Goal: Task Accomplishment & Management: Manage account settings

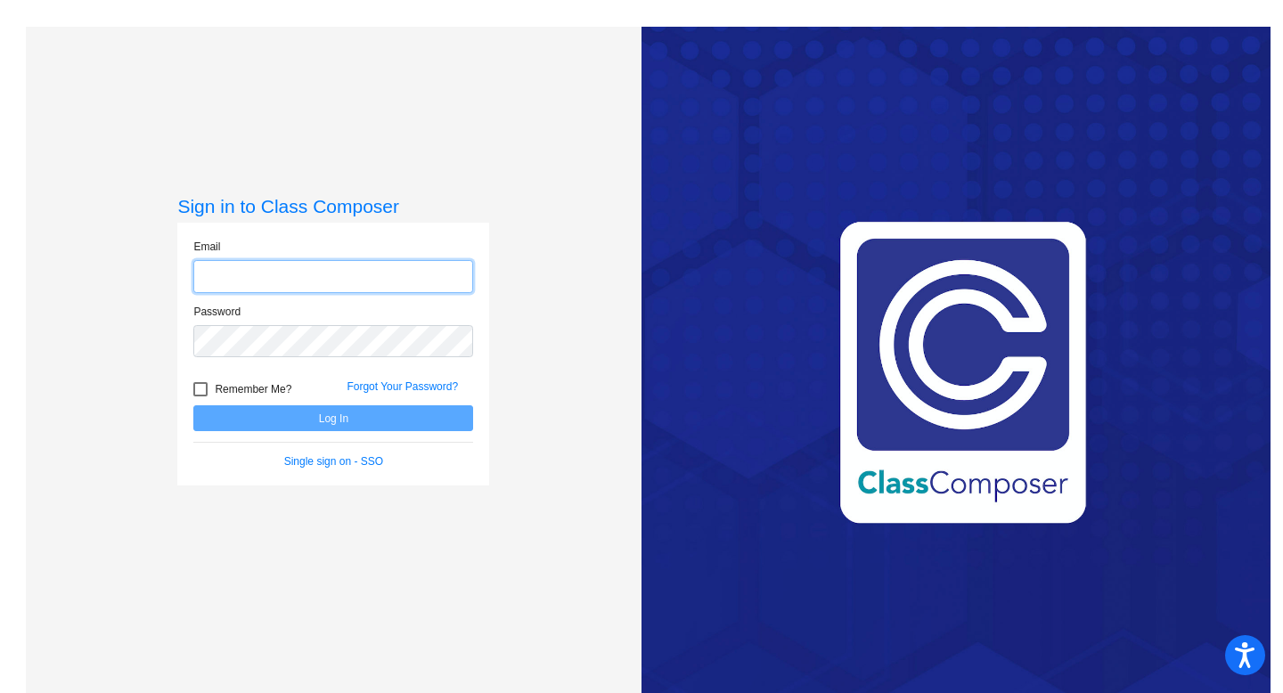
type input "[EMAIL_ADDRESS][DOMAIN_NAME]"
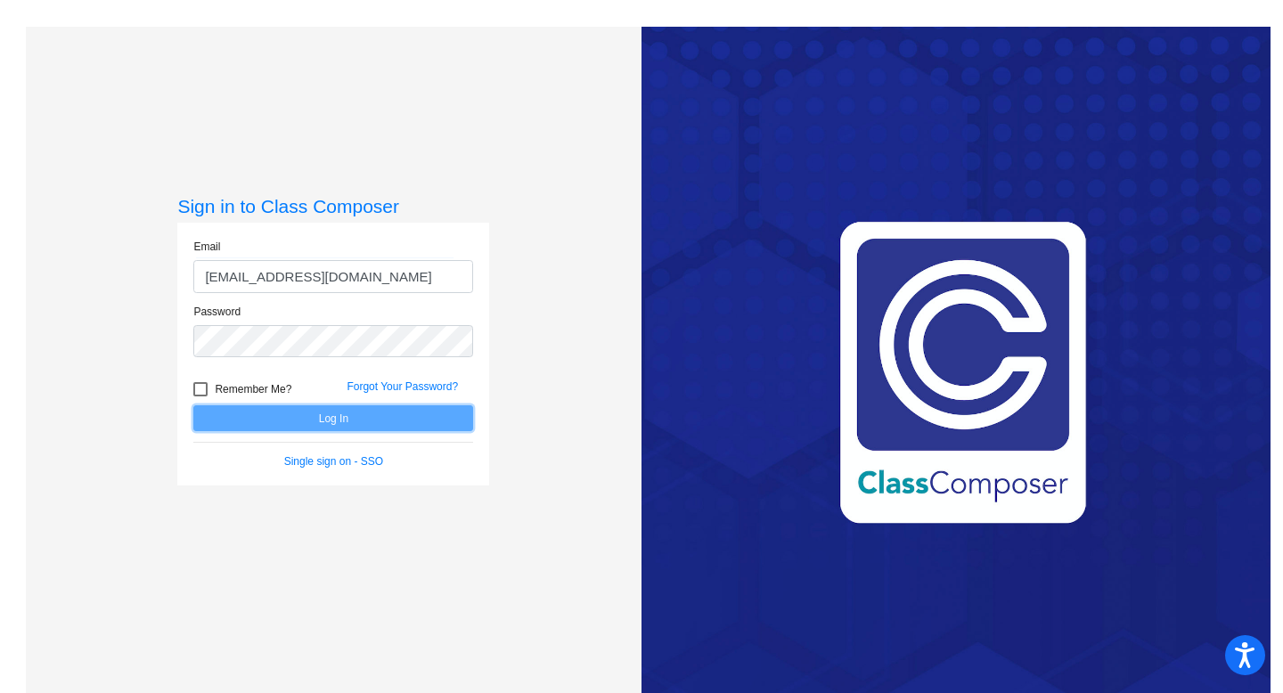
click at [445, 410] on button "Log In" at bounding box center [333, 418] width 280 height 26
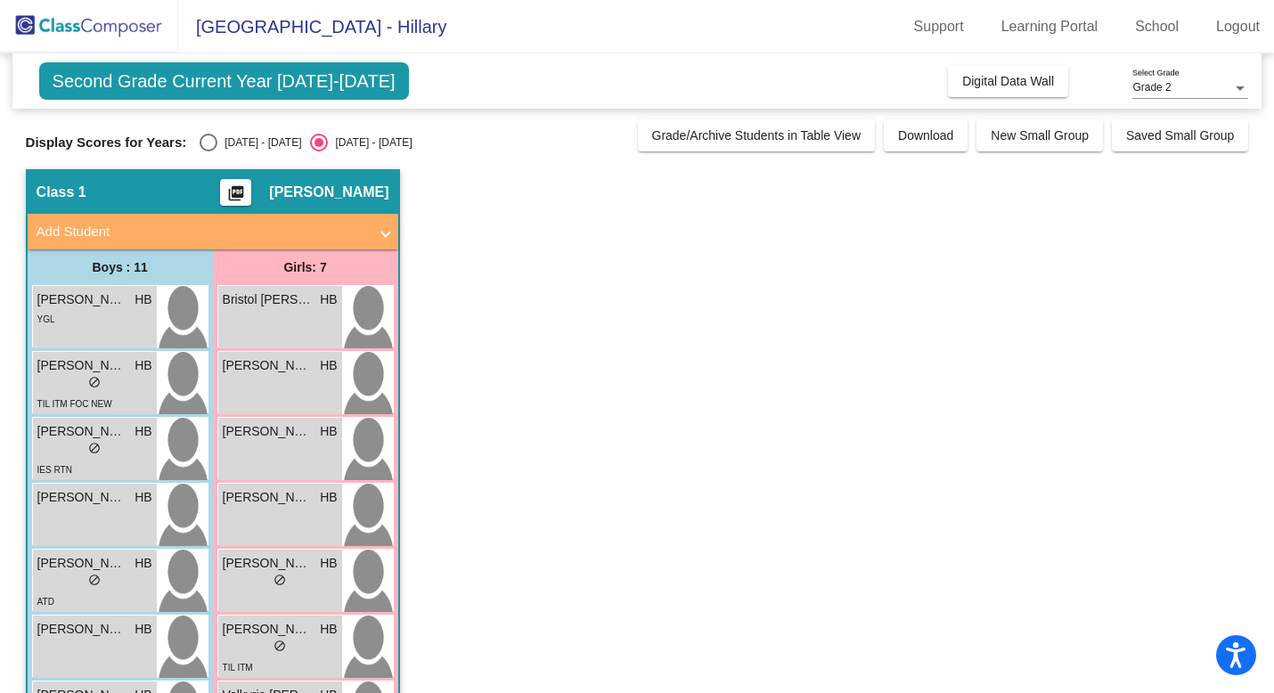
click at [206, 134] on mat-radio-button "[DATE] - [DATE]" at bounding box center [251, 143] width 102 height 18
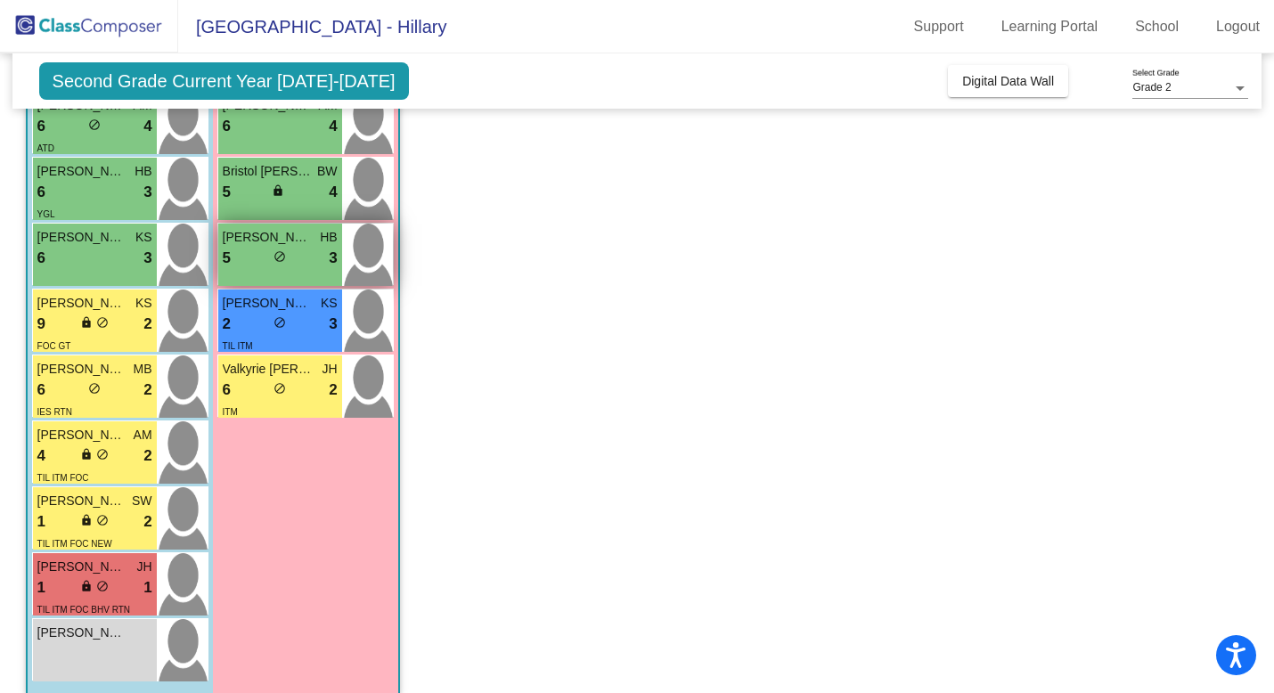
scroll to position [327, 0]
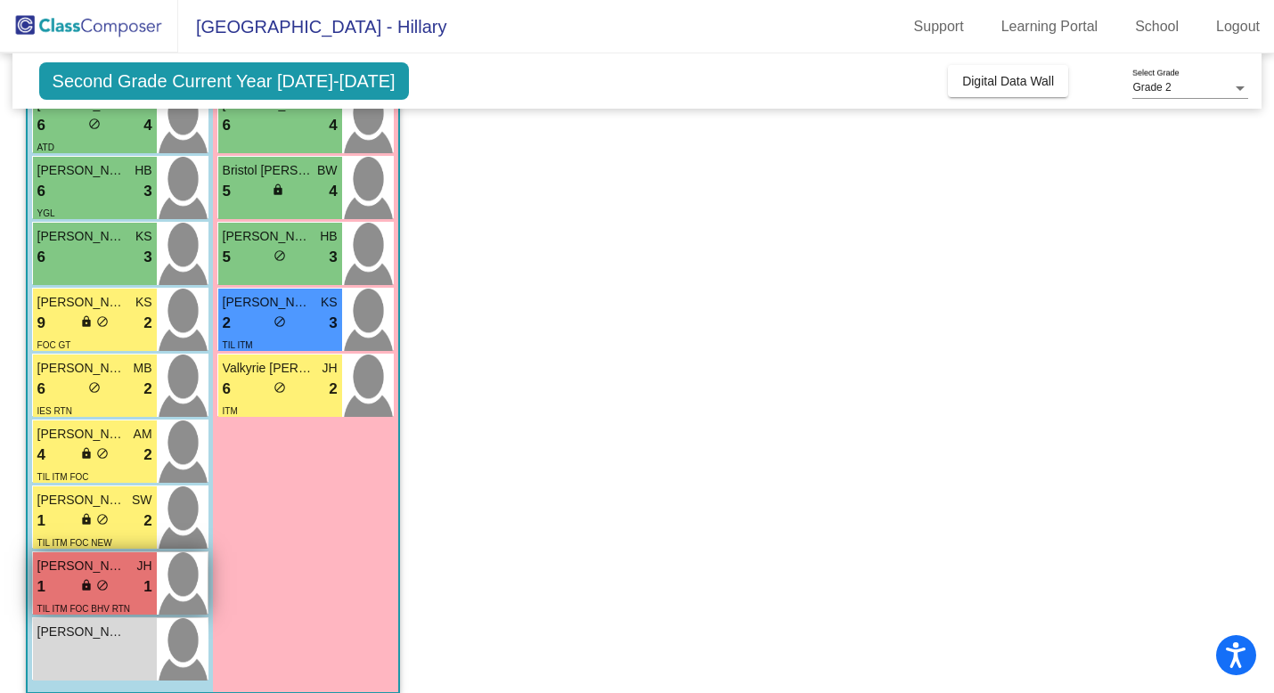
click at [71, 577] on div "1 lock do_not_disturb_alt 1" at bounding box center [94, 586] width 115 height 23
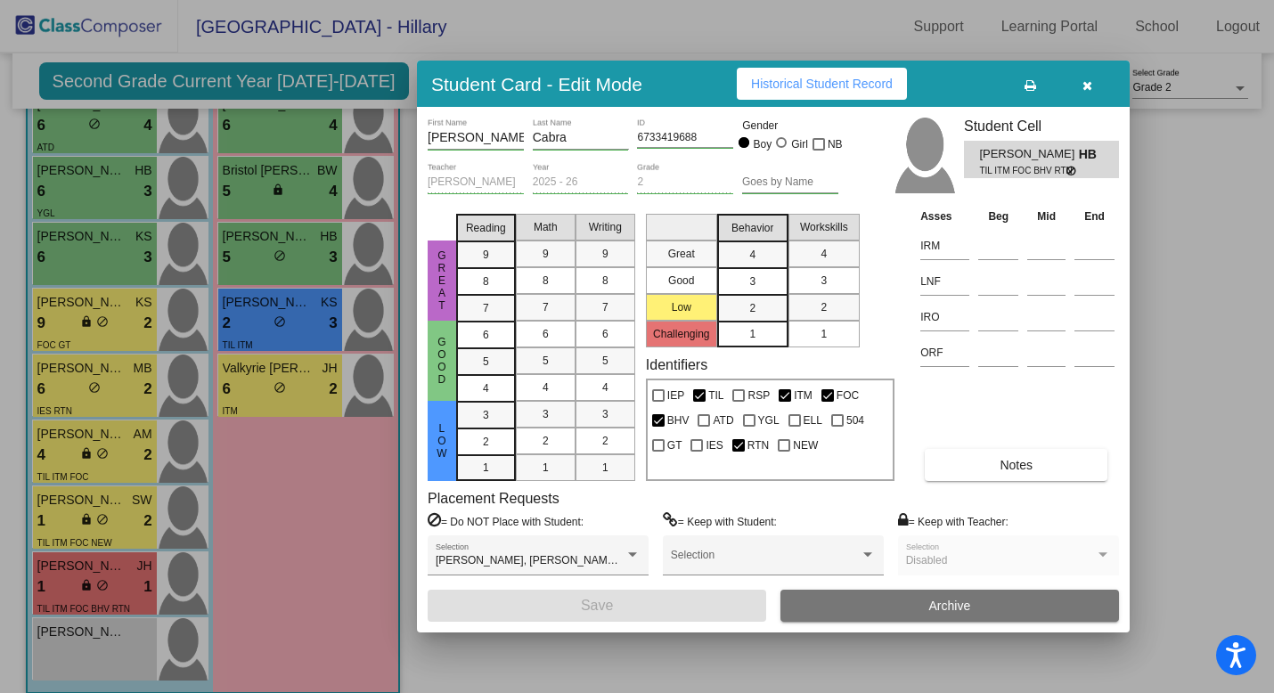
click at [917, 460] on div "Notes" at bounding box center [1017, 465] width 203 height 32
click at [941, 460] on button "Notes" at bounding box center [1016, 465] width 183 height 32
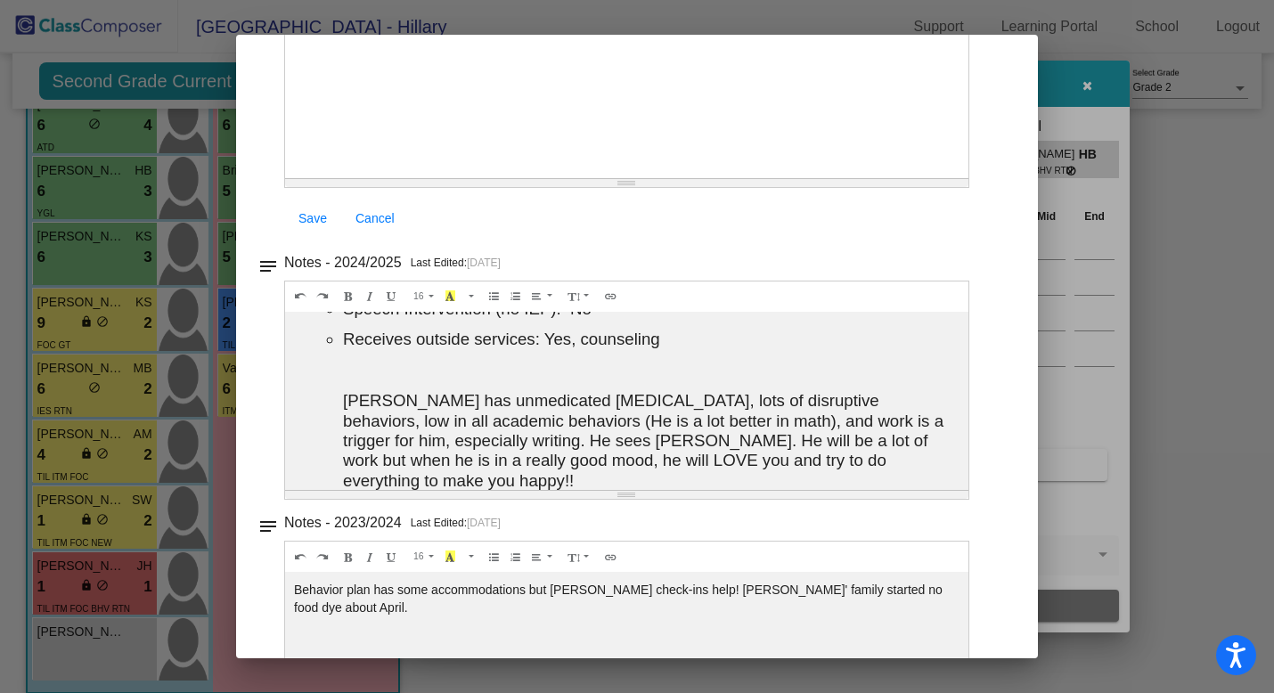
scroll to position [0, 0]
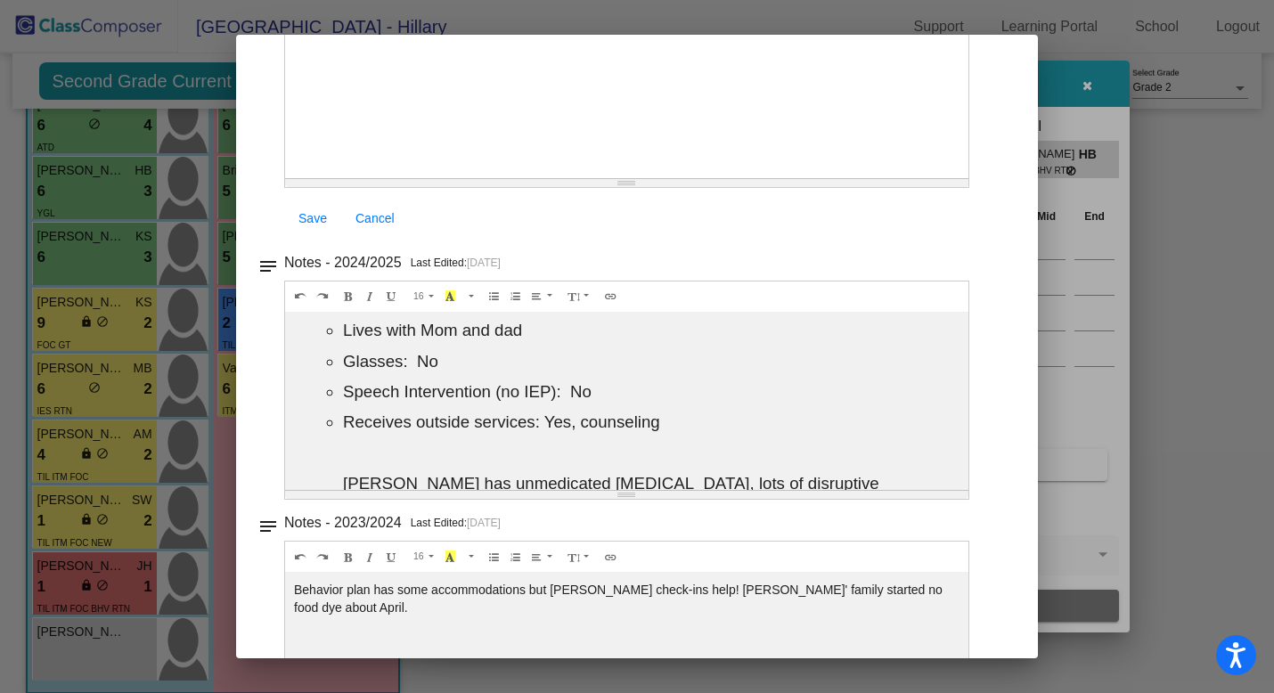
click at [314, 219] on span "Save" at bounding box center [312, 218] width 29 height 14
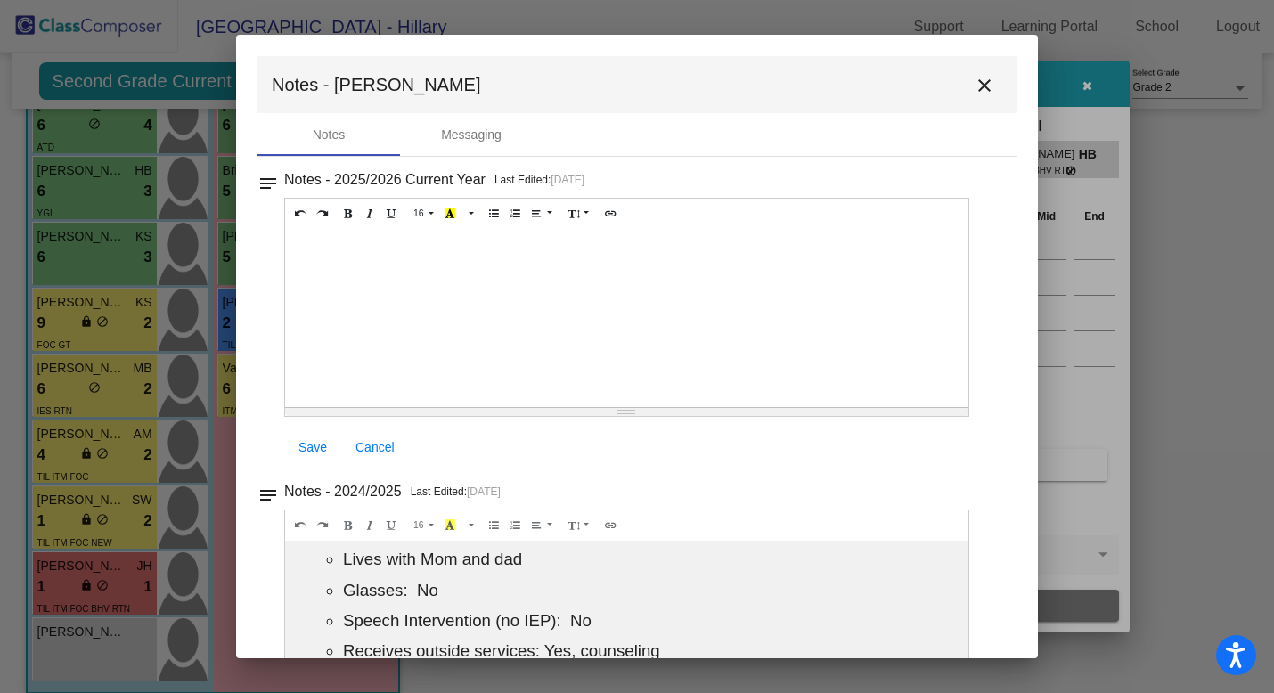
click at [973, 86] on mat-icon "close" at bounding box center [983, 85] width 21 height 21
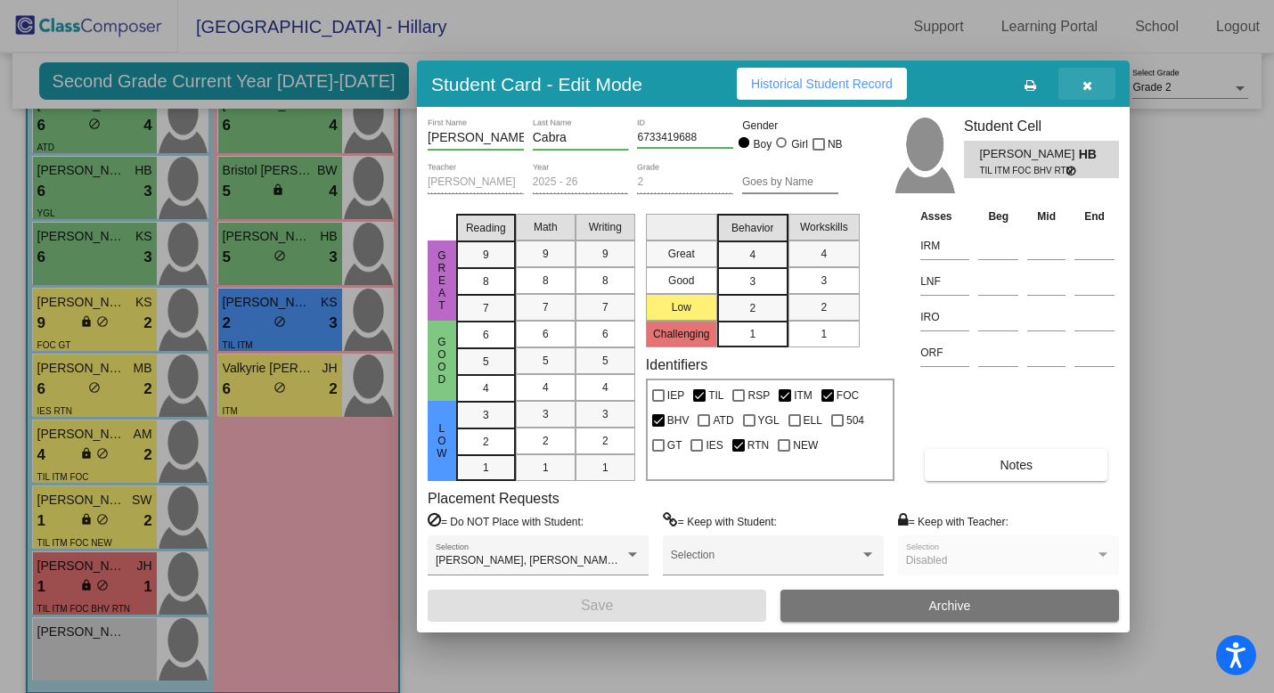
click at [1088, 79] on icon "button" at bounding box center [1087, 85] width 10 height 12
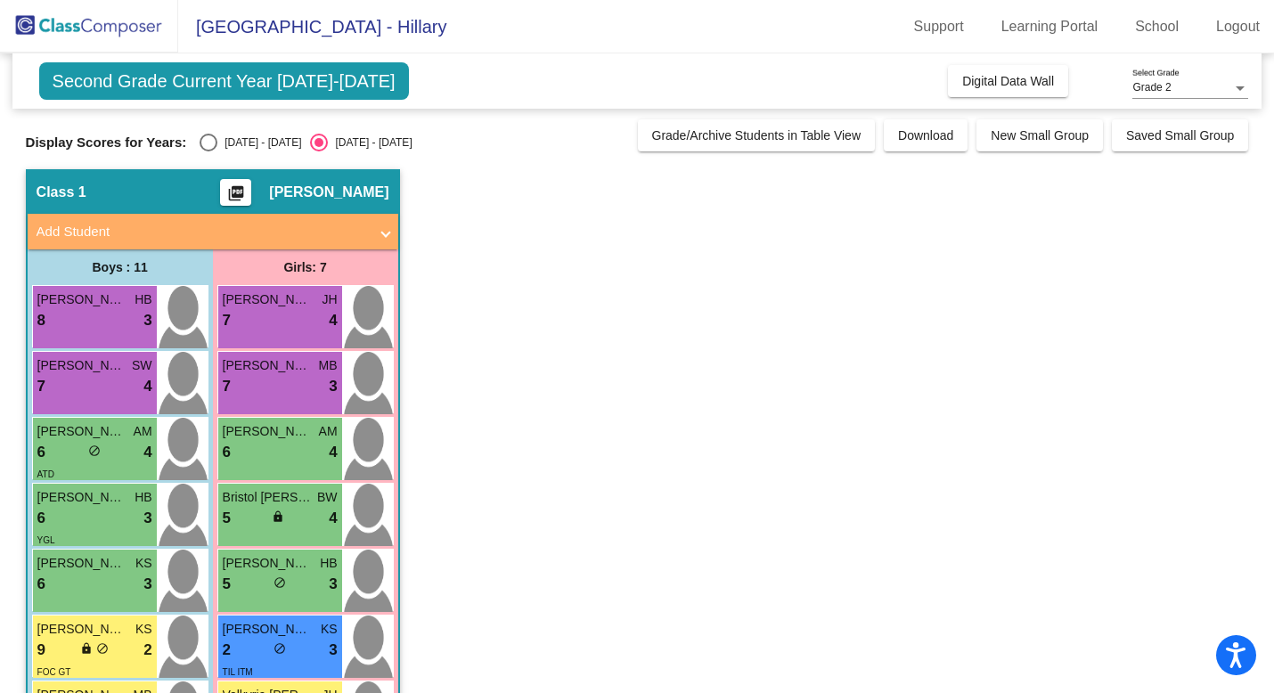
click at [588, 248] on app-classroom "Class 1 picture_as_pdf [PERSON_NAME] Add Student First Name Last Name Student I…" at bounding box center [637, 603] width 1223 height 869
